Goal: Task Accomplishment & Management: Use online tool/utility

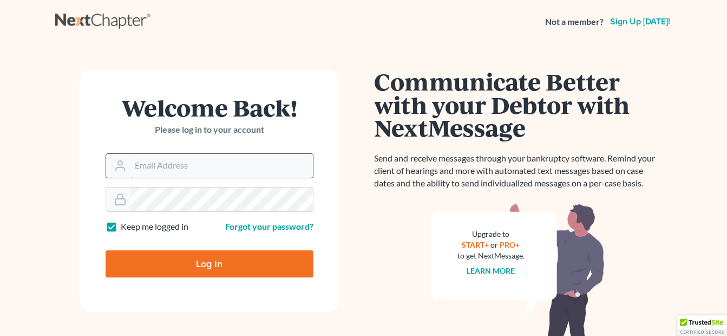
type input "[EMAIL_ADDRESS][DOMAIN_NAME]"
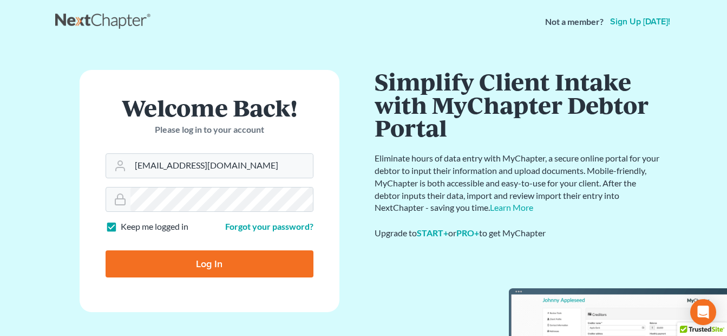
click at [192, 267] on input "Log In" at bounding box center [210, 263] width 208 height 27
type input "Thinking..."
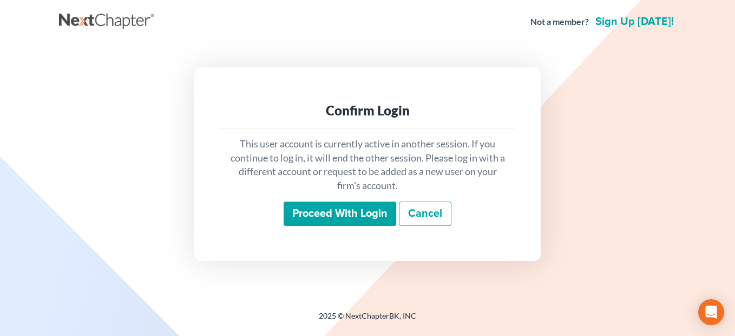
click at [339, 212] on input "Proceed with login" at bounding box center [340, 213] width 113 height 25
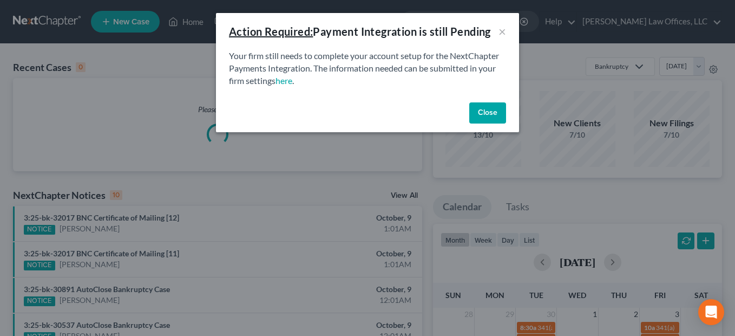
click at [486, 113] on button "Close" at bounding box center [487, 113] width 37 height 22
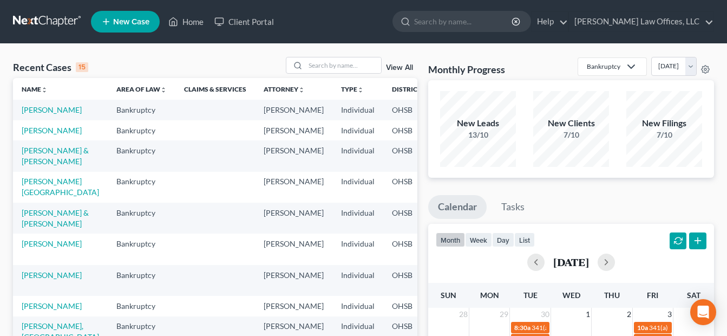
click at [29, 115] on td "Johns, Tiffany" at bounding box center [60, 110] width 95 height 20
click at [29, 114] on link "Johns, Tiffany" at bounding box center [52, 109] width 60 height 9
select select "4"
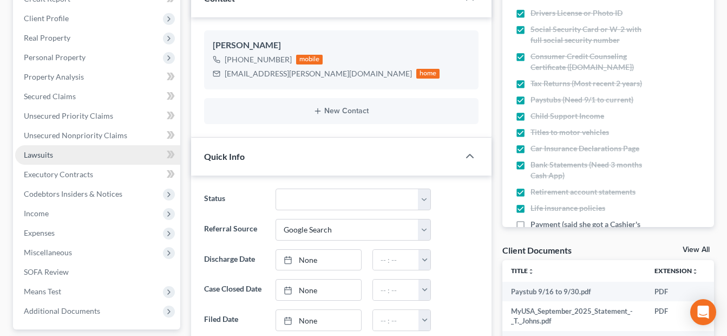
click at [56, 157] on link "Lawsuits" at bounding box center [97, 154] width 165 height 19
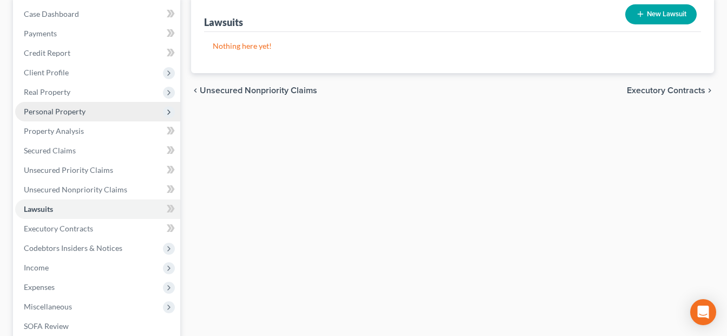
scroll to position [259, 0]
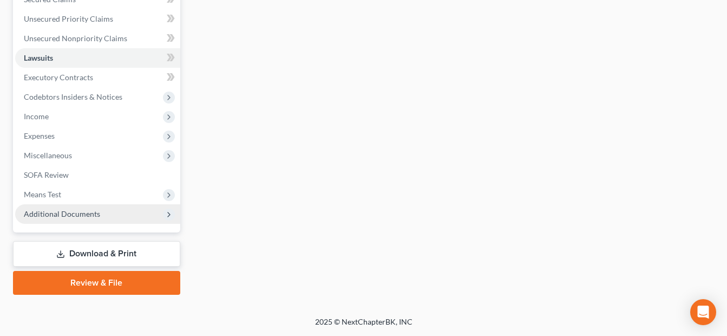
click at [89, 212] on span "Additional Documents" at bounding box center [62, 213] width 76 height 9
